Goal: Check status: Check status

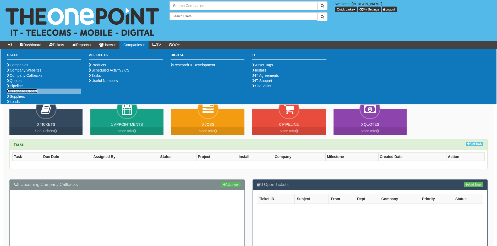
click at [26, 93] on link "Purchase Orders" at bounding box center [22, 91] width 30 height 4
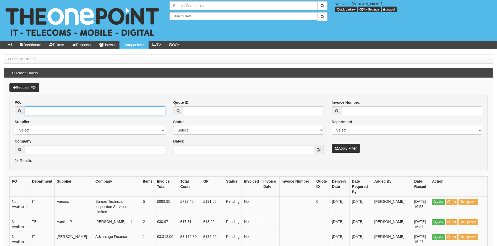
click at [36, 112] on input "PO:" at bounding box center [95, 110] width 141 height 9
type input "19729"
click at [332, 144] on button "Apply Filter" at bounding box center [346, 148] width 28 height 9
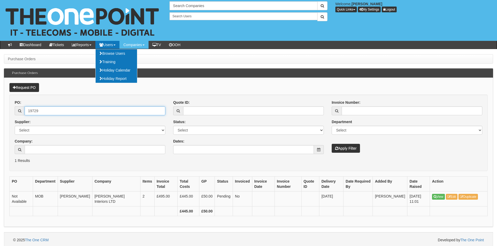
click at [50, 107] on input "19729" at bounding box center [95, 110] width 141 height 9
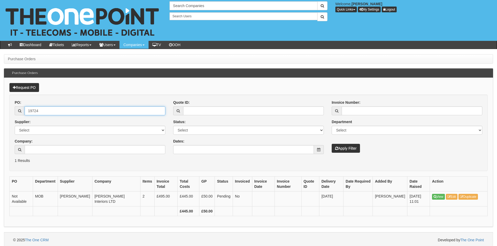
type input "19724"
click at [332, 144] on button "Apply Filter" at bounding box center [346, 148] width 28 height 9
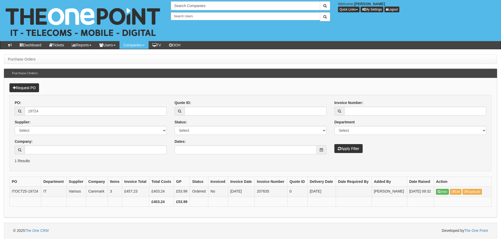
drag, startPoint x: 268, startPoint y: 192, endPoint x: 250, endPoint y: 196, distance: 18.4
click at [250, 196] on tr "ITOCT25-19724 IT Various Caremark 3 £457.23 £403.24 £53.99 Ordered No [DATE] 20…" at bounding box center [251, 191] width 482 height 10
drag, startPoint x: 250, startPoint y: 196, endPoint x: 274, endPoint y: 193, distance: 23.8
click at [273, 194] on td "207635" at bounding box center [271, 191] width 33 height 10
click at [271, 191] on td "207635" at bounding box center [271, 191] width 33 height 10
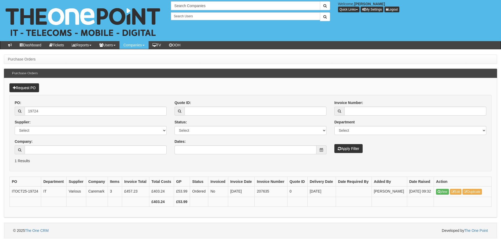
click at [260, 197] on th at bounding box center [271, 202] width 33 height 10
drag, startPoint x: 258, startPoint y: 191, endPoint x: 268, endPoint y: 191, distance: 9.4
click at [268, 191] on td "207635" at bounding box center [271, 191] width 33 height 10
click at [269, 191] on td "207635" at bounding box center [271, 191] width 33 height 10
drag, startPoint x: 269, startPoint y: 191, endPoint x: 258, endPoint y: 194, distance: 11.7
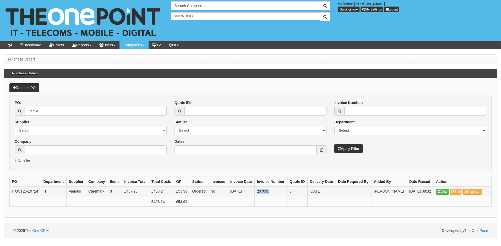
click at [258, 194] on td "207635" at bounding box center [271, 191] width 33 height 10
copy td "207635"
click at [86, 166] on form "PO: 19724 Supplier: Select 123 REG.co.uk 1Password 3 4Gon AA Jones Electric Ltd…" at bounding box center [250, 133] width 482 height 76
click at [51, 111] on input "19724" at bounding box center [96, 111] width 142 height 9
type input "19676"
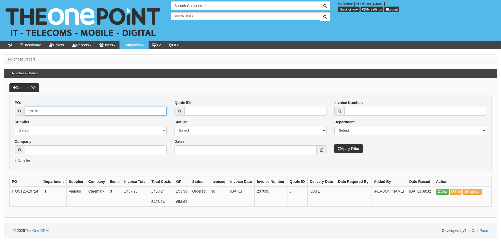
click at [334, 144] on button "Apply Filter" at bounding box center [348, 148] width 28 height 9
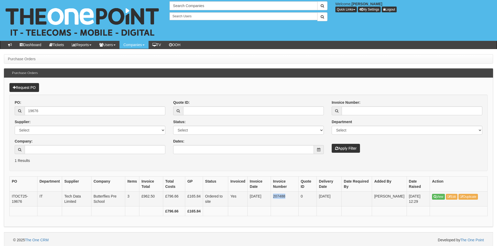
drag, startPoint x: 276, startPoint y: 197, endPoint x: 288, endPoint y: 196, distance: 12.1
click at [288, 196] on td "207488" at bounding box center [285, 198] width 28 height 15
copy td "207488"
drag, startPoint x: 41, startPoint y: 109, endPoint x: 33, endPoint y: 111, distance: 8.3
click at [33, 111] on input "19676" at bounding box center [95, 110] width 141 height 9
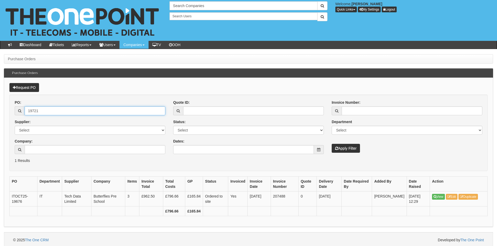
type input "19721"
click at [332, 144] on button "Apply Filter" at bounding box center [346, 148] width 28 height 9
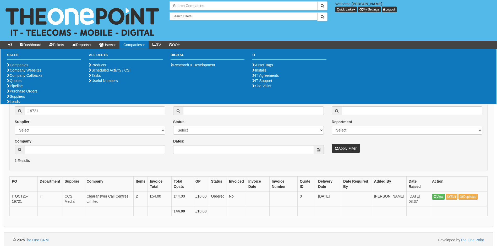
click at [92, 161] on p "1 Results" at bounding box center [248, 160] width 467 height 5
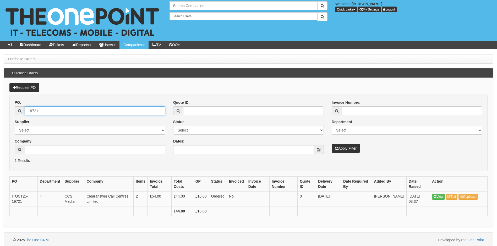
click at [50, 110] on input "19721" at bounding box center [95, 110] width 141 height 9
type input "19722"
click at [332, 144] on button "Apply Filter" at bounding box center [346, 148] width 28 height 9
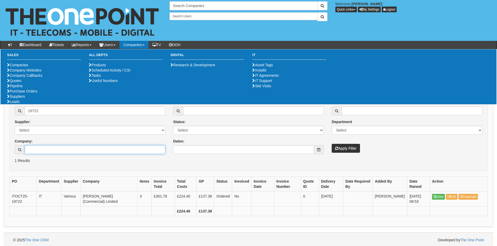
click at [62, 149] on input "Company:" at bounding box center [95, 149] width 141 height 9
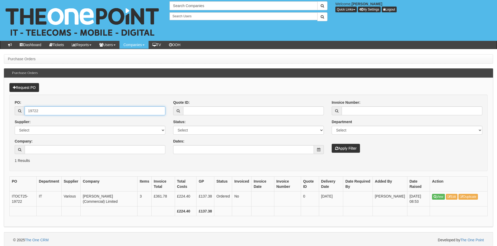
click at [51, 110] on input "19722" at bounding box center [95, 110] width 141 height 9
type input "19708"
click at [332, 144] on button "Apply Filter" at bounding box center [346, 148] width 28 height 9
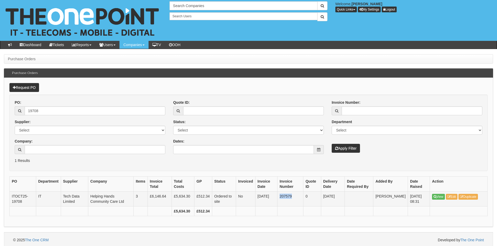
drag, startPoint x: 285, startPoint y: 195, endPoint x: 297, endPoint y: 194, distance: 12.4
click at [297, 194] on td "207579" at bounding box center [290, 198] width 26 height 15
copy td "207579"
click at [48, 109] on input "19708" at bounding box center [95, 110] width 141 height 9
type input "19712"
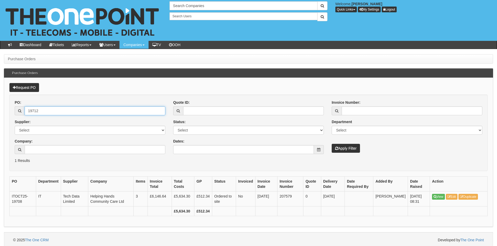
click at [332, 144] on button "Apply Filter" at bounding box center [346, 148] width 28 height 9
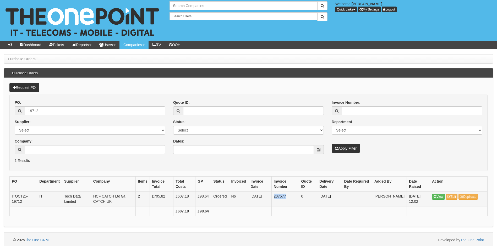
drag, startPoint x: 277, startPoint y: 197, endPoint x: 289, endPoint y: 195, distance: 11.9
click at [289, 195] on td "207577" at bounding box center [284, 198] width 27 height 15
copy td "207577"
click at [60, 113] on input "19712" at bounding box center [95, 110] width 141 height 9
type input "19720"
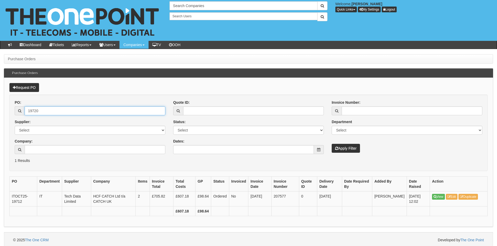
click at [332, 144] on button "Apply Filter" at bounding box center [346, 148] width 28 height 9
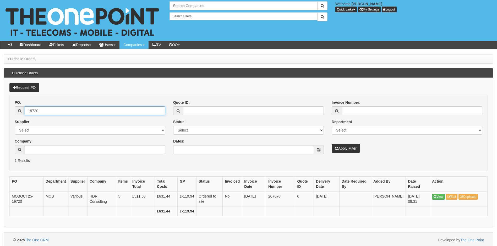
click at [51, 112] on input "19720" at bounding box center [95, 110] width 141 height 9
type input "19727"
click at [332, 144] on button "Apply Filter" at bounding box center [346, 148] width 28 height 9
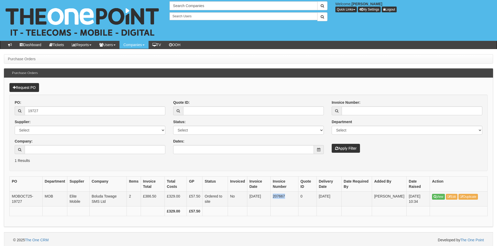
drag, startPoint x: 276, startPoint y: 197, endPoint x: 288, endPoint y: 197, distance: 12.3
click at [288, 197] on td "207667" at bounding box center [284, 198] width 28 height 15
copy td "207667"
drag, startPoint x: 48, startPoint y: 114, endPoint x: 16, endPoint y: 113, distance: 32.5
click at [16, 113] on div "19727" at bounding box center [90, 110] width 151 height 9
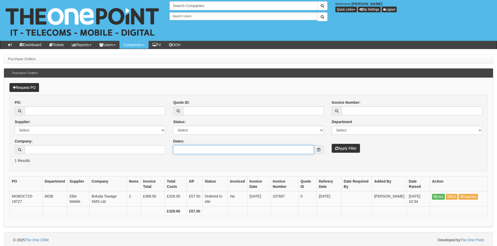
click at [225, 148] on input "Dates:" at bounding box center [243, 149] width 141 height 9
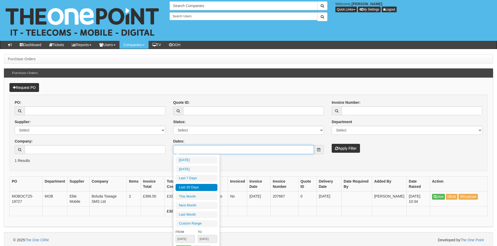
type input "[DATE]"
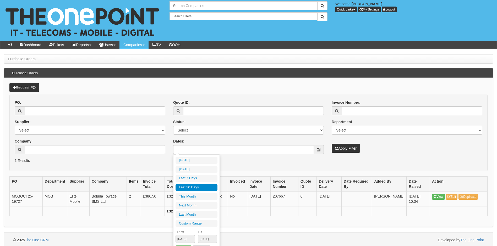
drag, startPoint x: 200, startPoint y: 187, endPoint x: 207, endPoint y: 183, distance: 8.7
click at [200, 187] on li "Last 30 Days" at bounding box center [196, 187] width 42 height 7
type input "[DATE] - [DATE]"
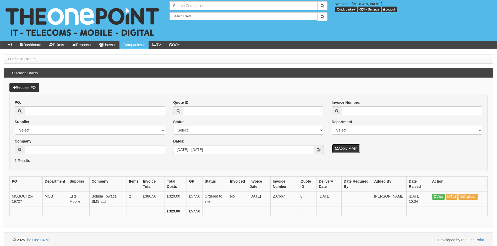
click at [345, 149] on button "Apply Filter" at bounding box center [346, 148] width 28 height 9
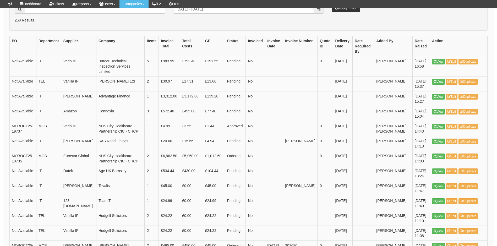
scroll to position [131, 0]
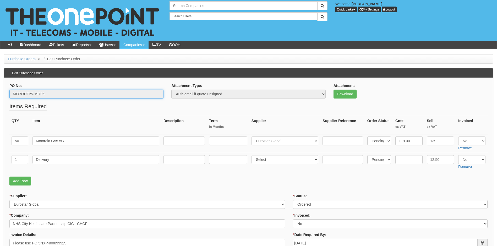
drag, startPoint x: 59, startPoint y: 94, endPoint x: -9, endPoint y: 97, distance: 68.2
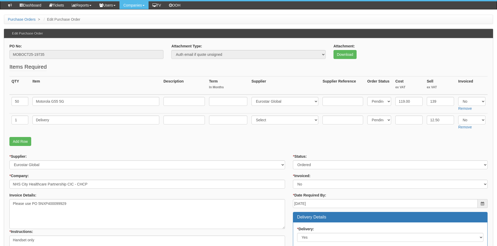
scroll to position [26, 0]
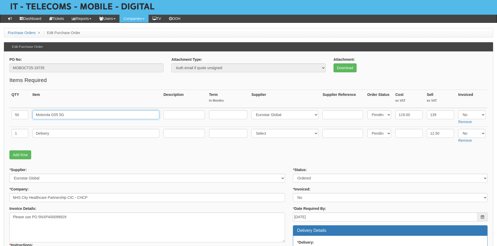
drag, startPoint x: 70, startPoint y: 115, endPoint x: 24, endPoint y: 118, distance: 46.9
click at [24, 118] on tr "50 Motorola G55 5G Select 123 [DOMAIN_NAME] 1Password 3 4Gon [PERSON_NAME] Elec…" at bounding box center [248, 117] width 478 height 19
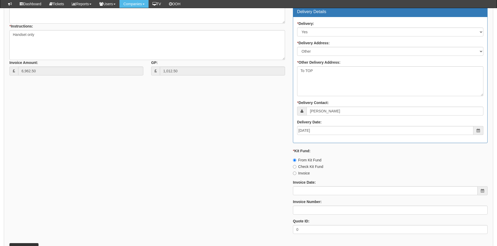
scroll to position [262, 0]
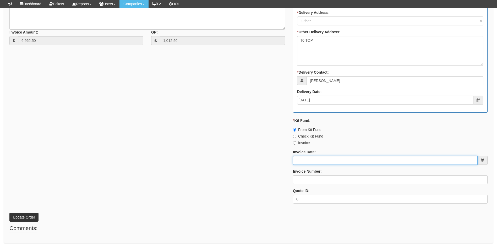
click at [354, 161] on input "Invoice Date:" at bounding box center [385, 160] width 185 height 9
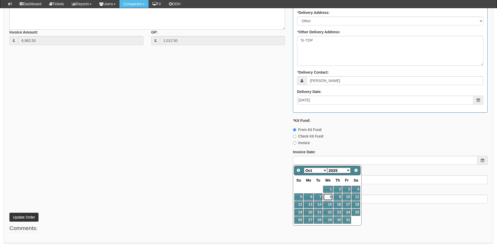
click at [327, 195] on link "8" at bounding box center [328, 196] width 10 height 7
type input "[DATE]"
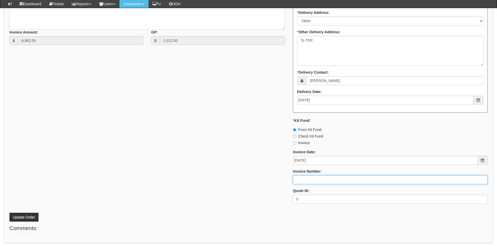
click at [321, 180] on input "Invoice Number:" at bounding box center [390, 179] width 195 height 9
type input "207685"
click at [27, 217] on button "Update Order" at bounding box center [23, 217] width 29 height 9
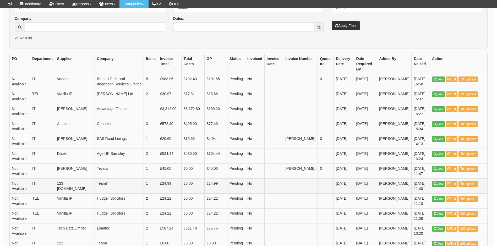
scroll to position [131, 0]
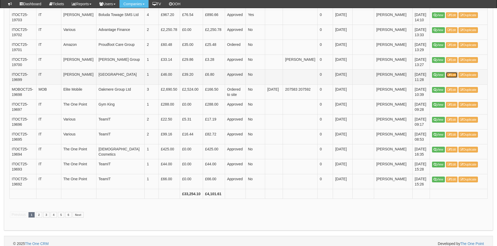
scroll to position [746, 0]
click at [80, 212] on link "Next" at bounding box center [78, 215] width 11 height 6
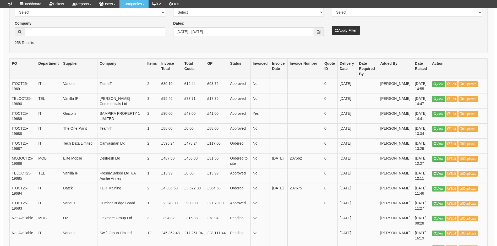
scroll to position [105, 0]
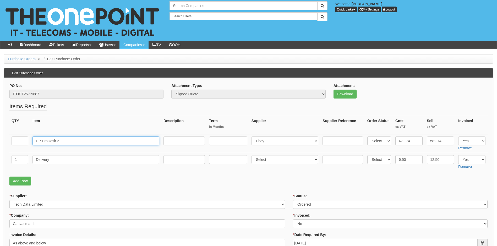
drag, startPoint x: 62, startPoint y: 142, endPoint x: 35, endPoint y: 138, distance: 27.5
click at [35, 138] on input "HP ProDesk 2" at bounding box center [95, 140] width 127 height 9
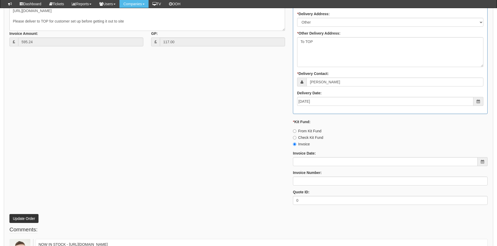
scroll to position [262, 0]
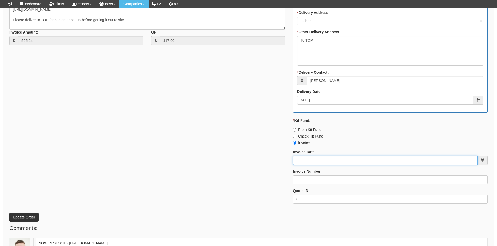
click at [315, 161] on input "Invoice Date:" at bounding box center [385, 160] width 185 height 9
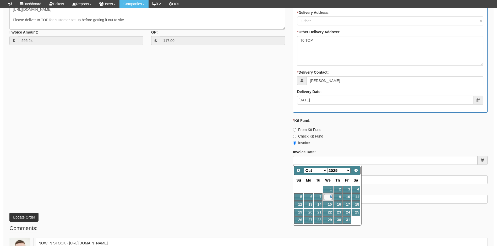
click at [327, 197] on link "8" at bounding box center [328, 196] width 10 height 7
type input "[DATE]"
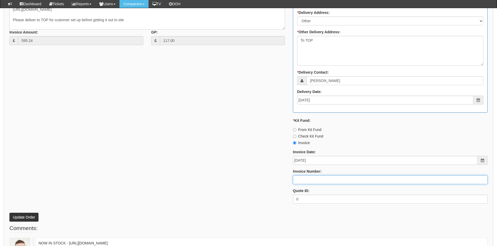
click at [311, 182] on input "Invoice Number:" at bounding box center [390, 179] width 195 height 9
type input "207689"
click at [32, 217] on button "Update Order" at bounding box center [23, 217] width 29 height 9
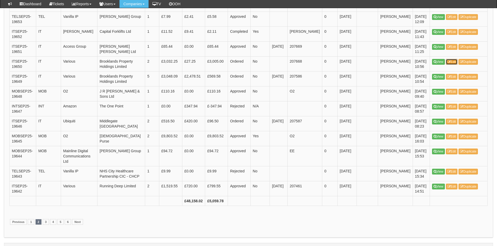
scroll to position [767, 0]
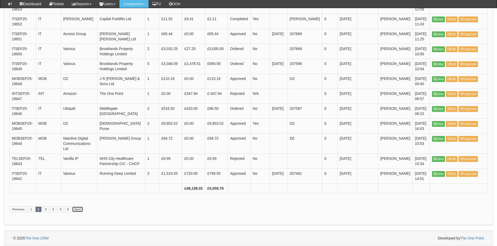
click at [79, 211] on link "Next" at bounding box center [77, 209] width 11 height 6
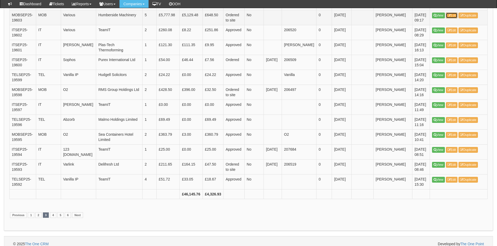
scroll to position [746, 0]
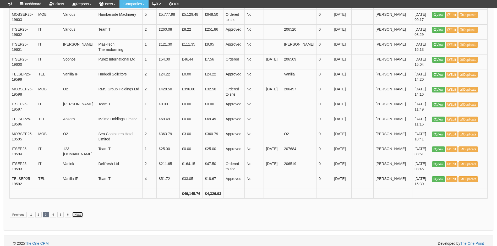
click at [77, 212] on link "Next" at bounding box center [77, 215] width 11 height 6
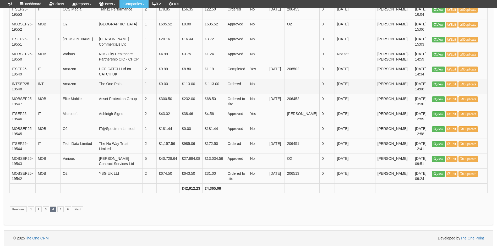
scroll to position [1008, 0]
click at [81, 210] on link "Next" at bounding box center [77, 209] width 11 height 6
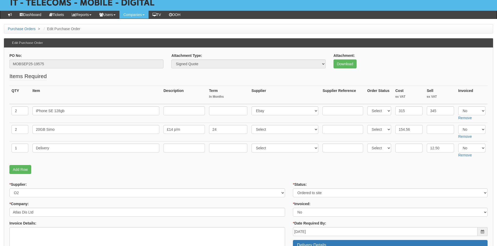
scroll to position [23, 0]
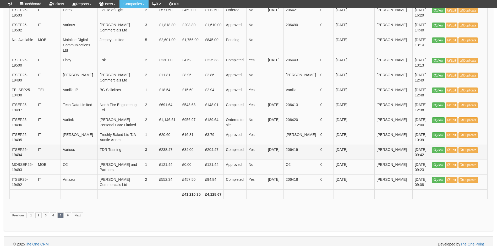
scroll to position [751, 0]
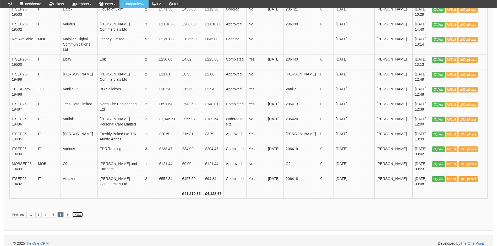
click at [79, 212] on link "Next" at bounding box center [77, 215] width 11 height 6
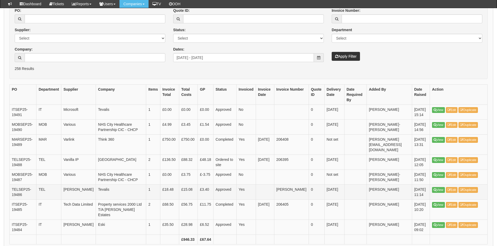
scroll to position [105, 0]
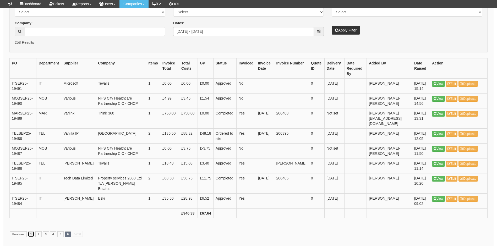
click at [32, 231] on link "1" at bounding box center [31, 234] width 6 height 6
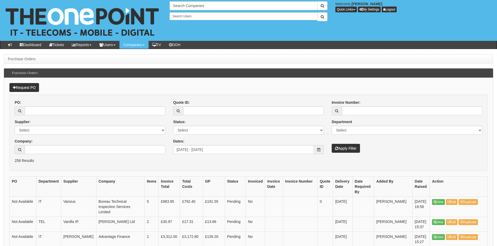
click at [322, 90] on p "Request PO" at bounding box center [248, 87] width 478 height 9
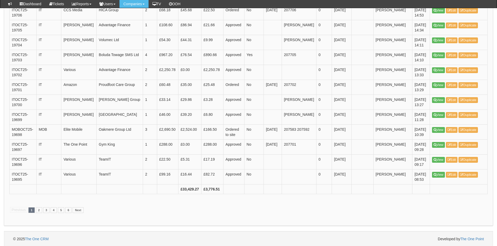
scroll to position [751, 0]
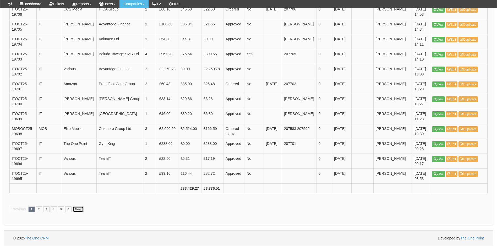
click at [78, 210] on link "Next" at bounding box center [78, 209] width 11 height 6
